Goal: Information Seeking & Learning: Learn about a topic

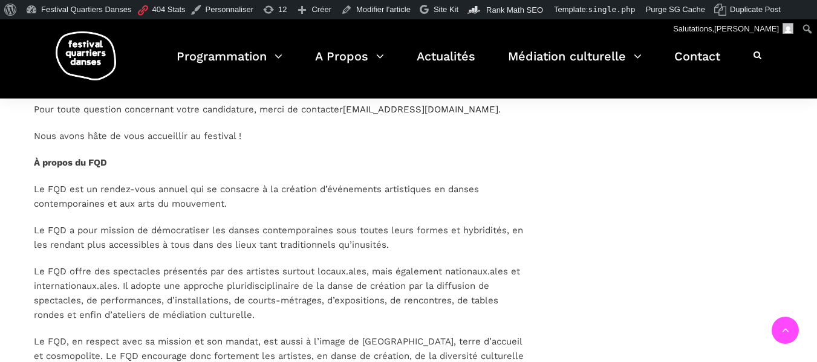
scroll to position [1649, 0]
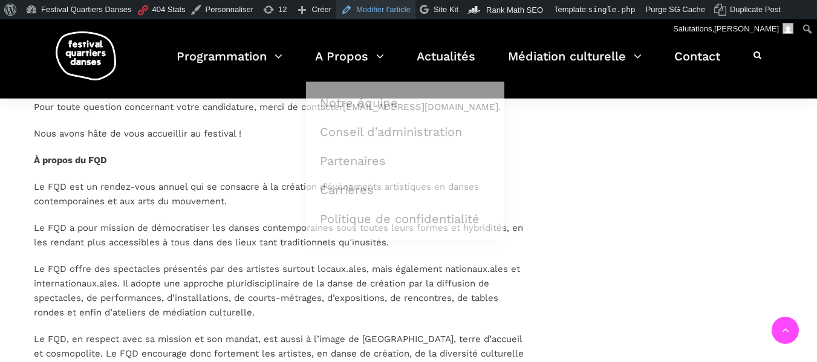
click at [355, 6] on link "Modifier l'article" at bounding box center [375, 9] width 79 height 19
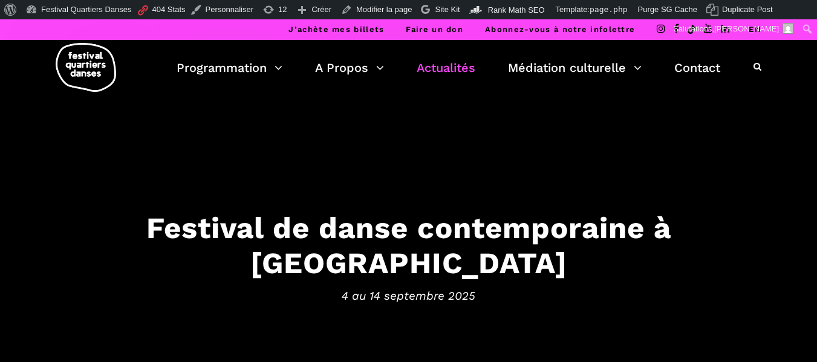
click at [434, 69] on link "Actualités" at bounding box center [446, 67] width 59 height 21
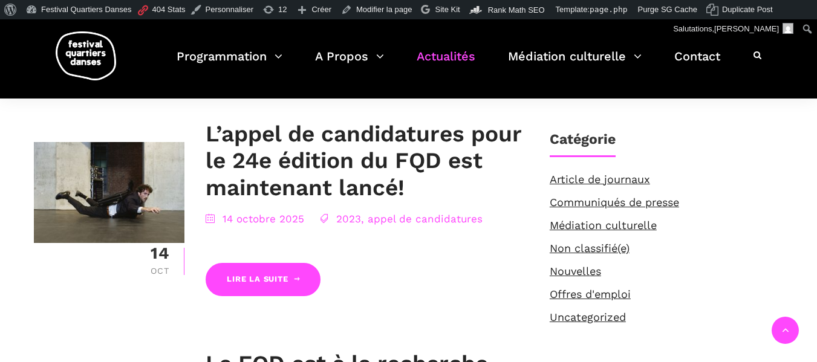
scroll to position [286, 0]
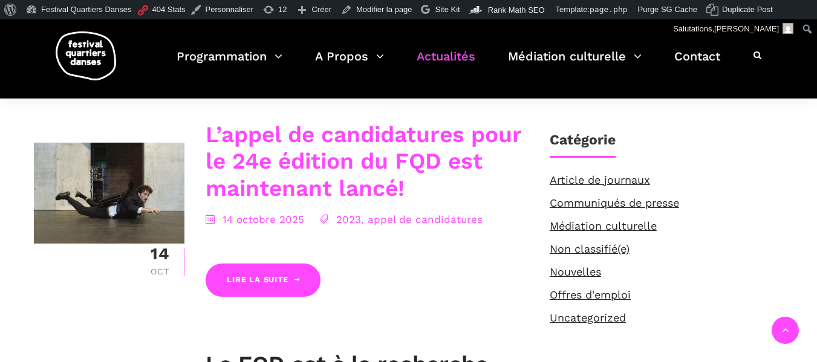
click at [359, 156] on link "L’appel de candidatures pour le 24e édition du FQD est maintenant lancé!" at bounding box center [364, 162] width 316 height 80
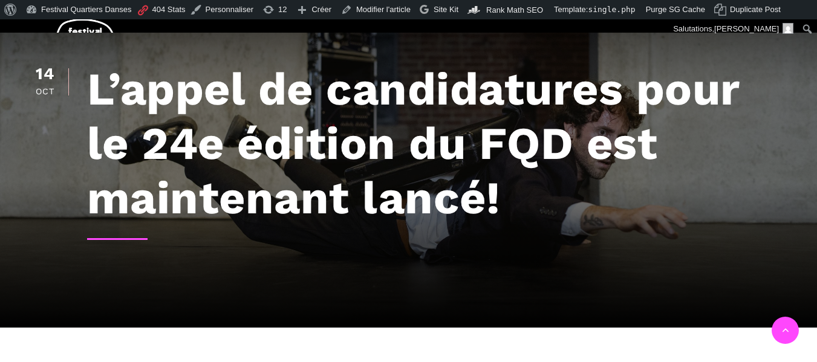
scroll to position [218, 0]
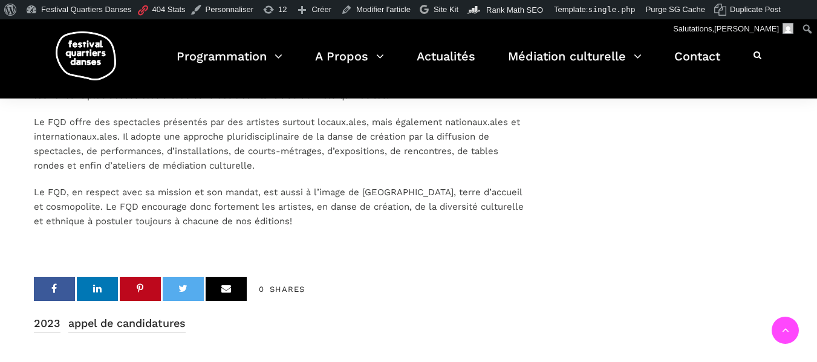
click at [298, 296] on div "0 Shares" at bounding box center [280, 289] width 492 height 24
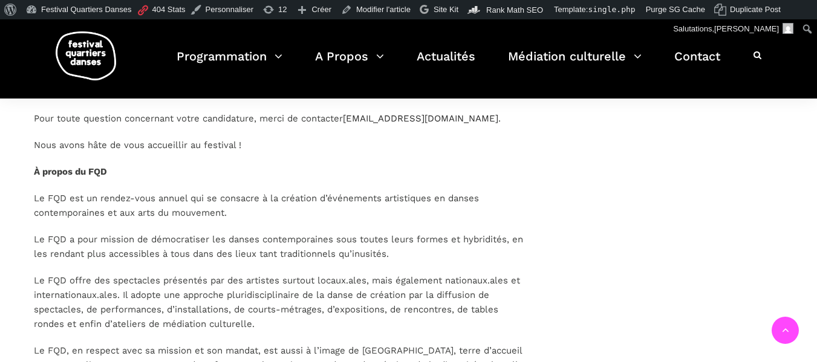
scroll to position [1453, 0]
